Goal: Task Accomplishment & Management: Manage account settings

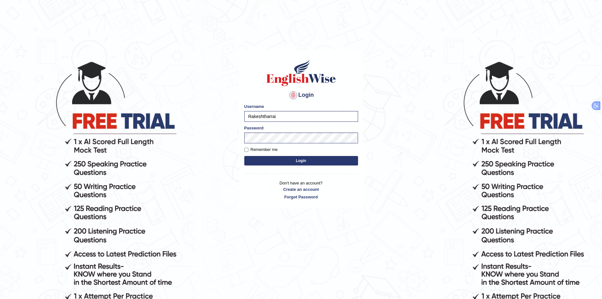
click at [291, 160] on button "Login" at bounding box center [301, 160] width 114 height 9
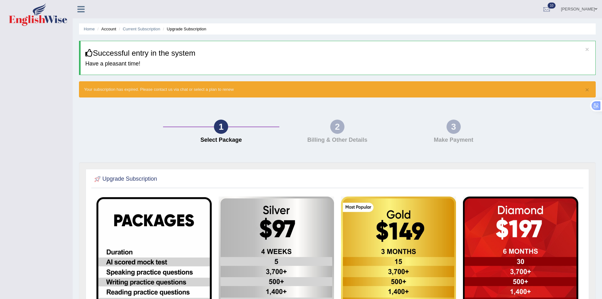
drag, startPoint x: 373, startPoint y: 140, endPoint x: 308, endPoint y: 137, distance: 65.1
click at [308, 137] on h4 "Billing & Other Details" at bounding box center [337, 140] width 110 height 6
click at [323, 151] on div "1 Select Package 2 Billing & Other Details 3 Make Payment" at bounding box center [337, 133] width 523 height 58
